Goal: Check status

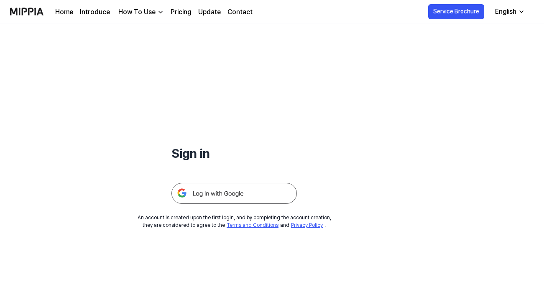
click at [228, 193] on img at bounding box center [233, 193] width 125 height 21
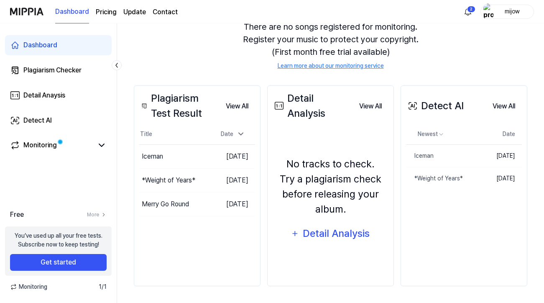
scroll to position [86, 0]
click at [181, 181] on button "Go to Results" at bounding box center [188, 179] width 45 height 13
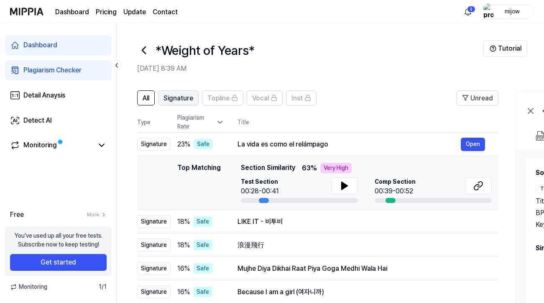
click at [183, 99] on span "Signature" at bounding box center [178, 98] width 30 height 10
click at [183, 143] on span "23 %" at bounding box center [183, 144] width 13 height 10
click at [474, 142] on button "Open" at bounding box center [472, 143] width 24 height 13
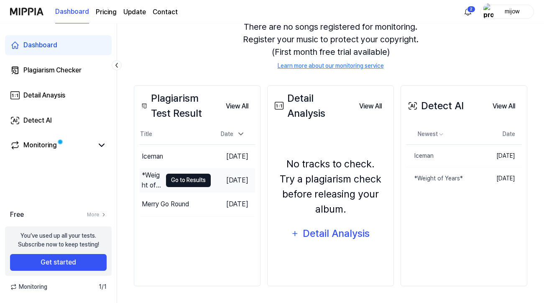
scroll to position [86, 0]
click at [172, 179] on button "Go to Results" at bounding box center [188, 179] width 45 height 13
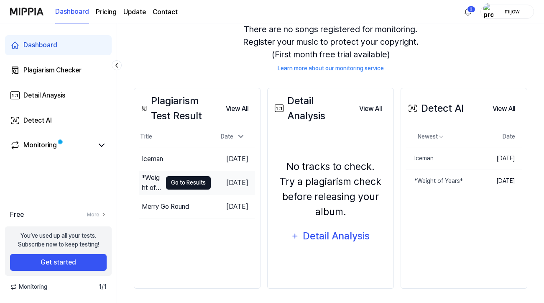
scroll to position [84, 0]
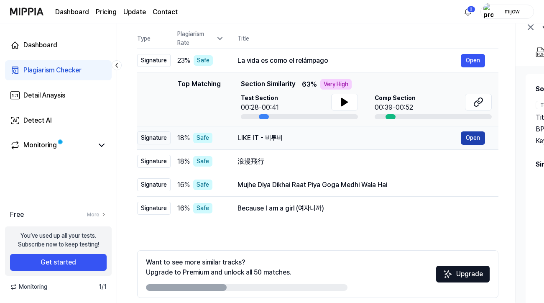
click at [471, 142] on button "Open" at bounding box center [472, 137] width 24 height 13
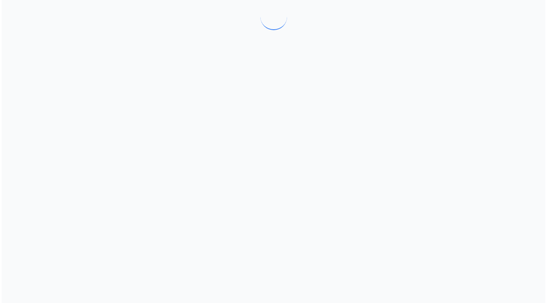
scroll to position [0, 0]
